Goal: Task Accomplishment & Management: Manage account settings

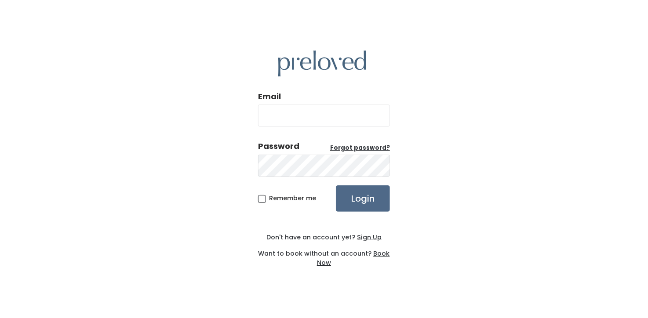
type input "[EMAIL_ADDRESS][DOMAIN_NAME]"
click at [255, 192] on div "Email [EMAIL_ADDRESS][DOMAIN_NAME] Password Forgot password? Remember me Login …" at bounding box center [324, 159] width 648 height 318
click at [269, 202] on span "Remember me" at bounding box center [292, 198] width 47 height 9
click at [269, 200] on input "Remember me" at bounding box center [272, 197] width 6 height 6
checkbox input "true"
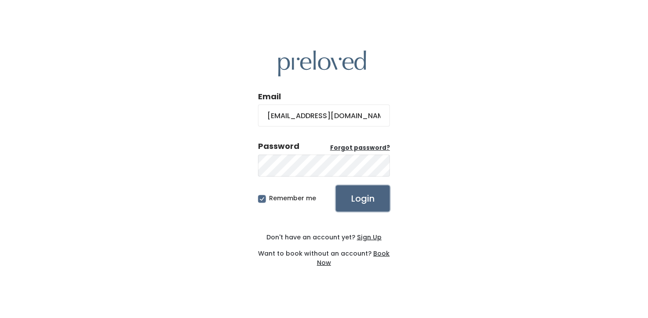
click at [370, 210] on input "Login" at bounding box center [363, 199] width 54 height 26
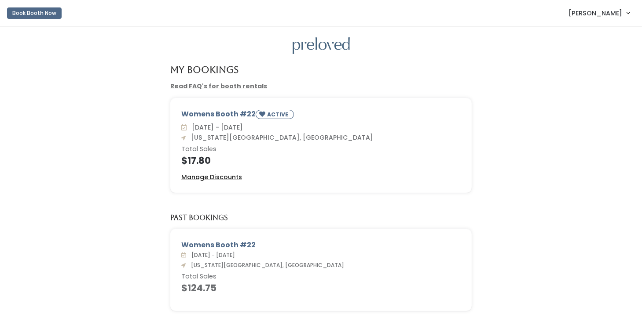
click at [235, 177] on u "Manage Discounts" at bounding box center [211, 177] width 61 height 9
